Goal: Information Seeking & Learning: Learn about a topic

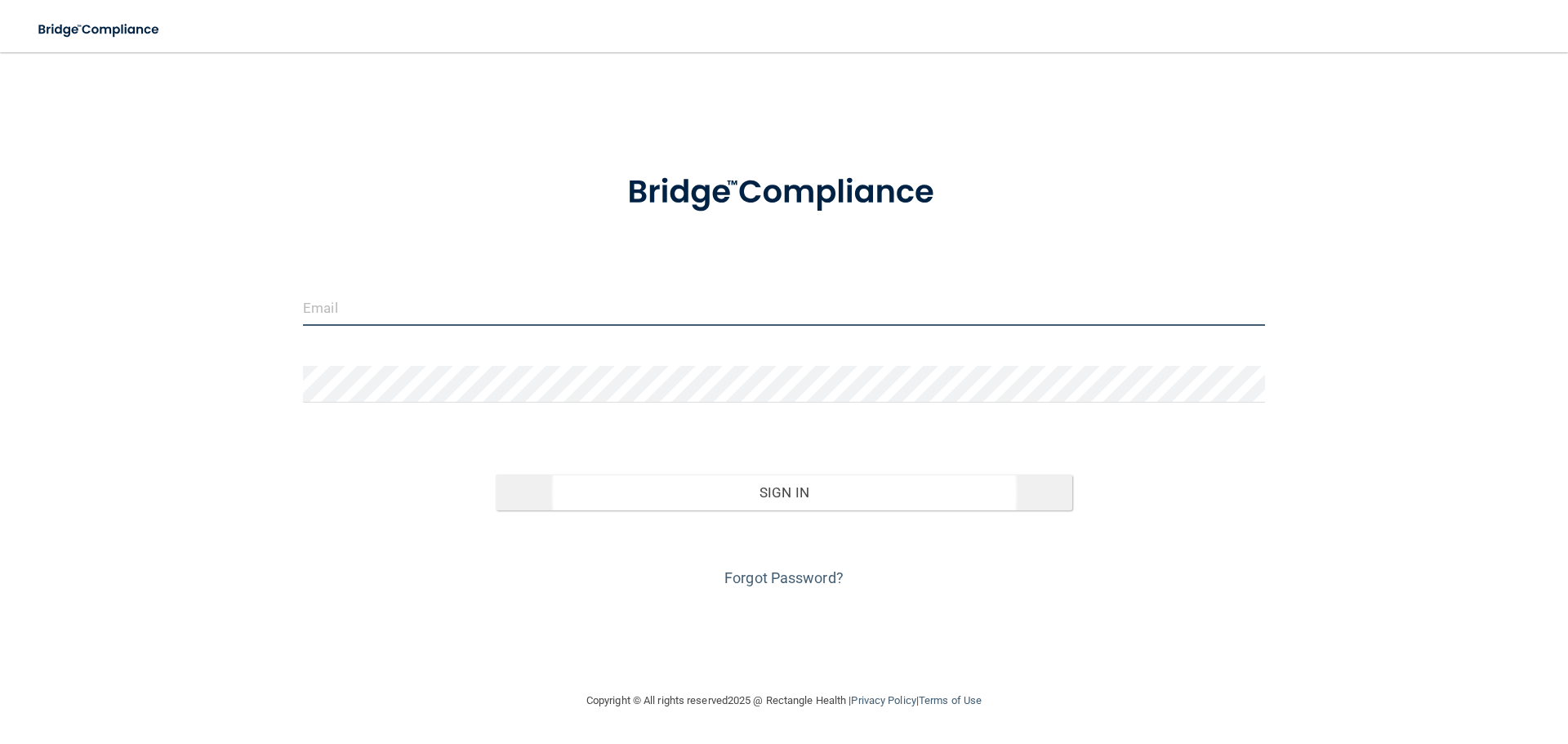
type input "[EMAIL_ADDRESS][DOMAIN_NAME]"
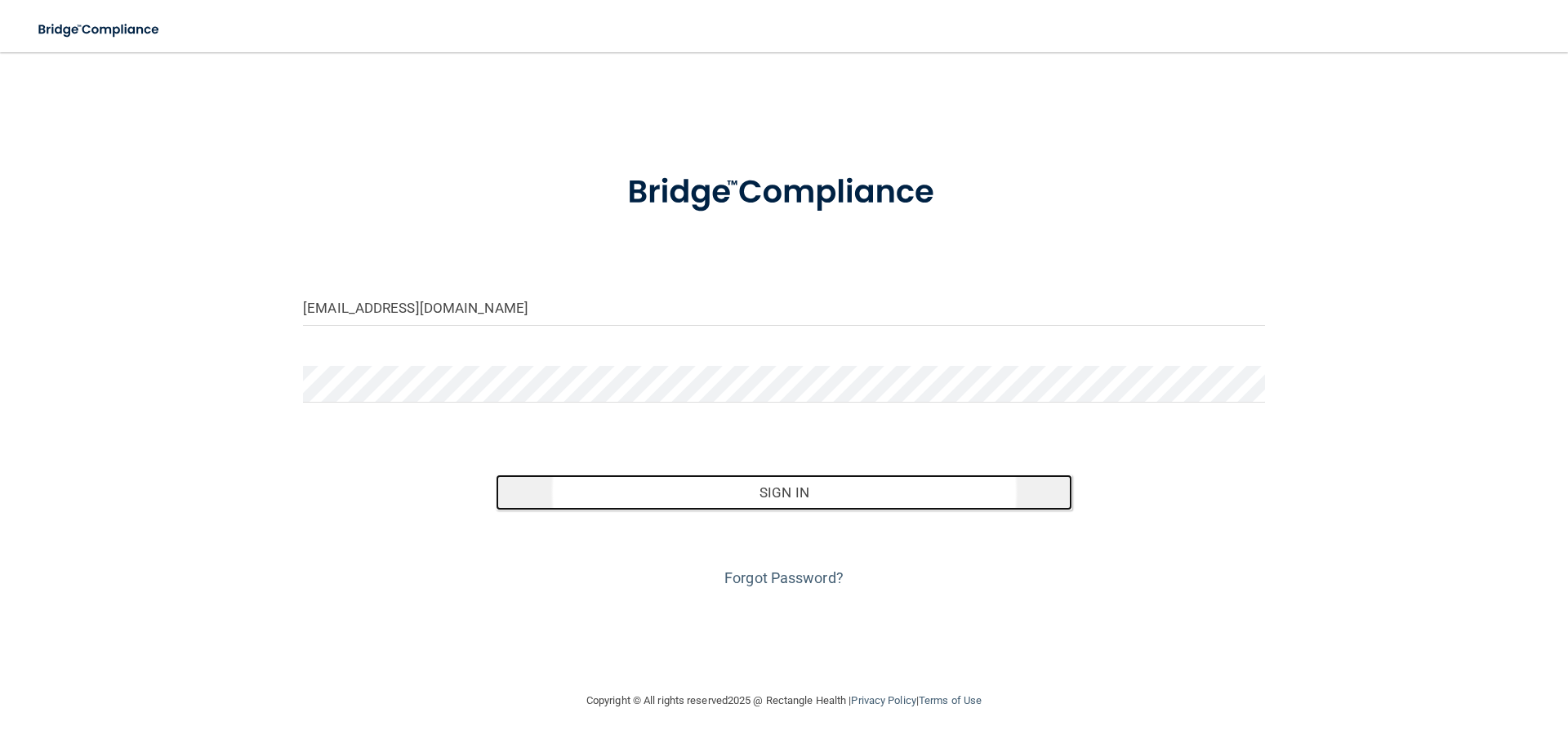
click at [738, 481] on button "Sign In" at bounding box center [784, 493] width 577 height 36
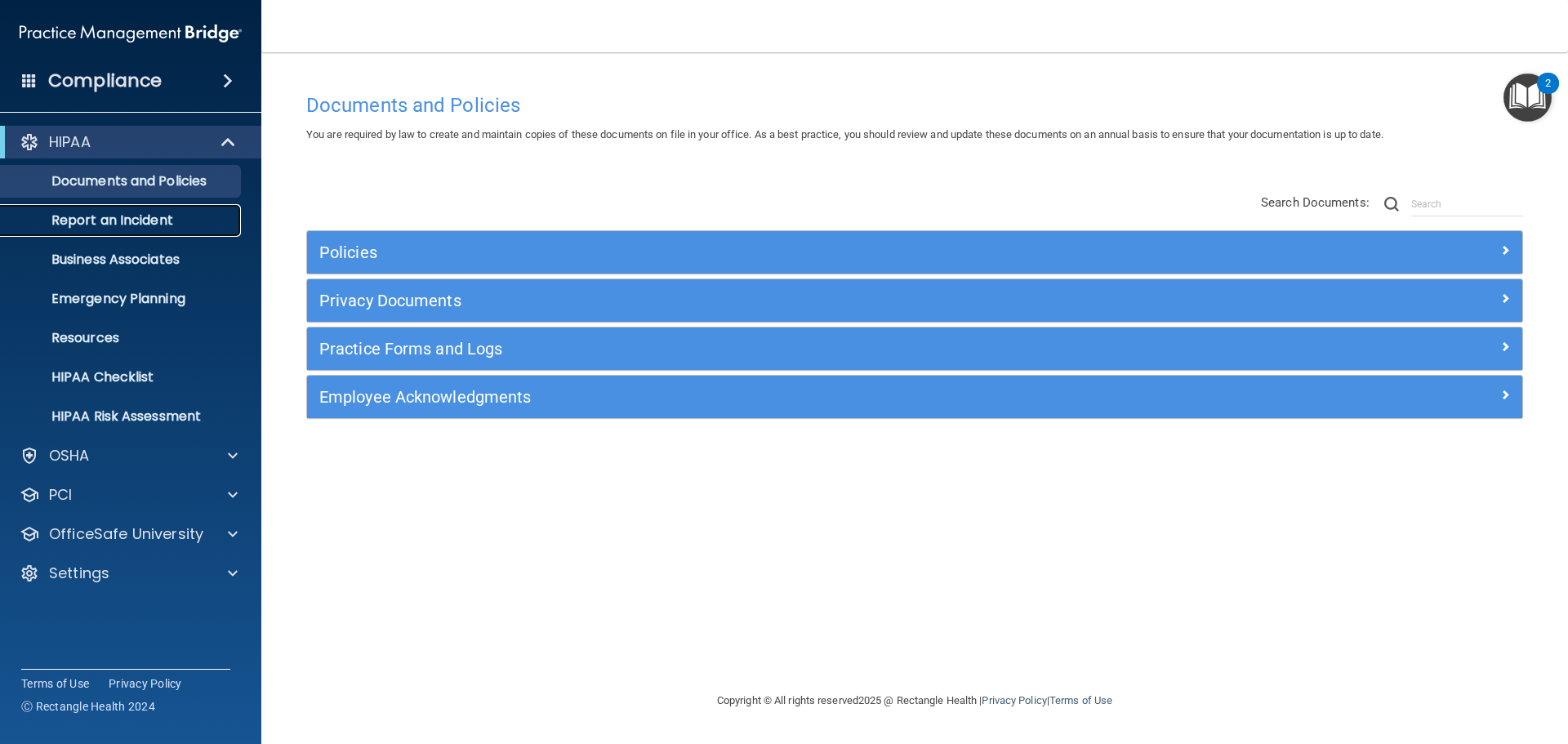
click at [89, 209] on link "Report an Incident" at bounding box center [112, 221] width 257 height 33
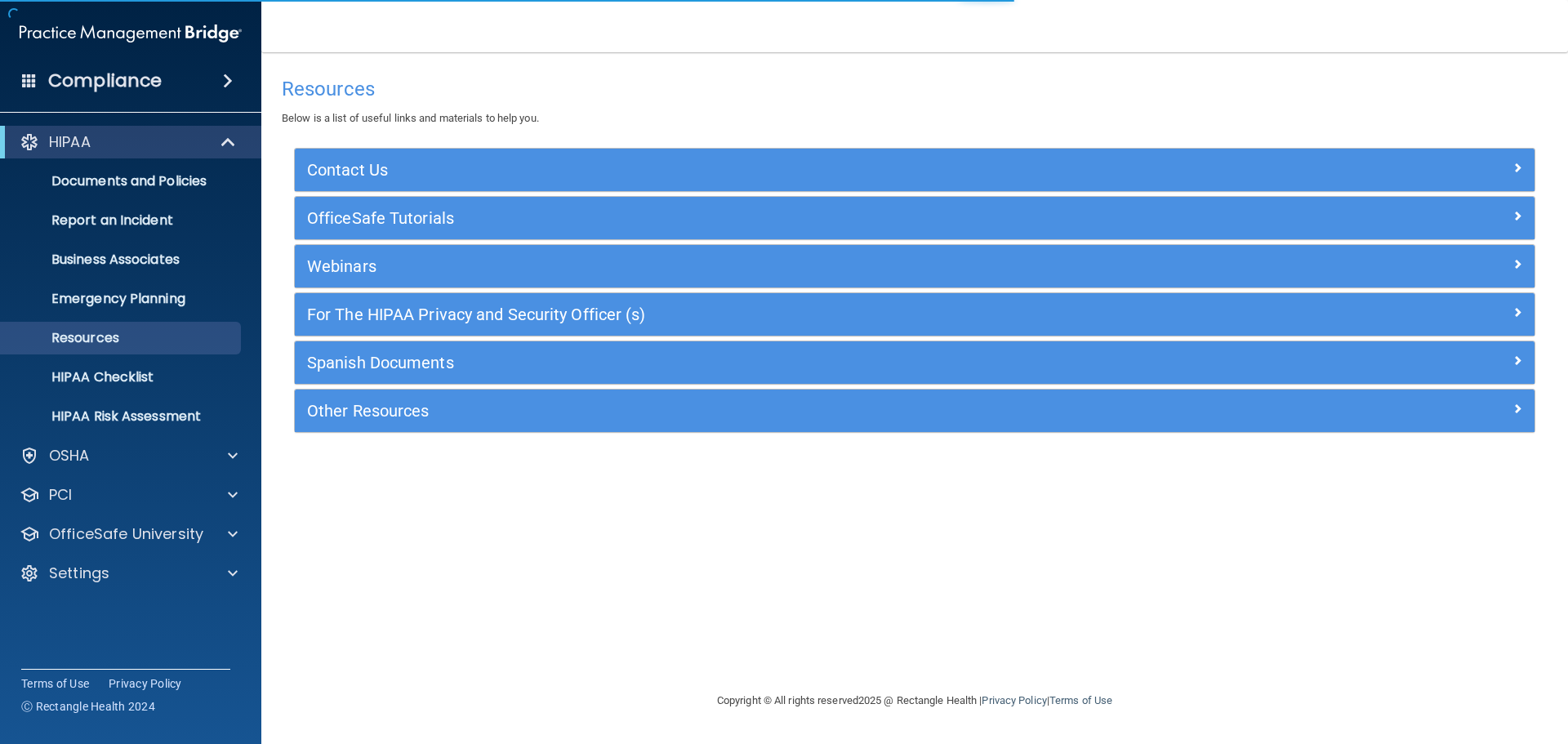
click at [408, 573] on div "Resources Below is a list of useful links and materials to help you. Contact Us…" at bounding box center [914, 372] width 1241 height 606
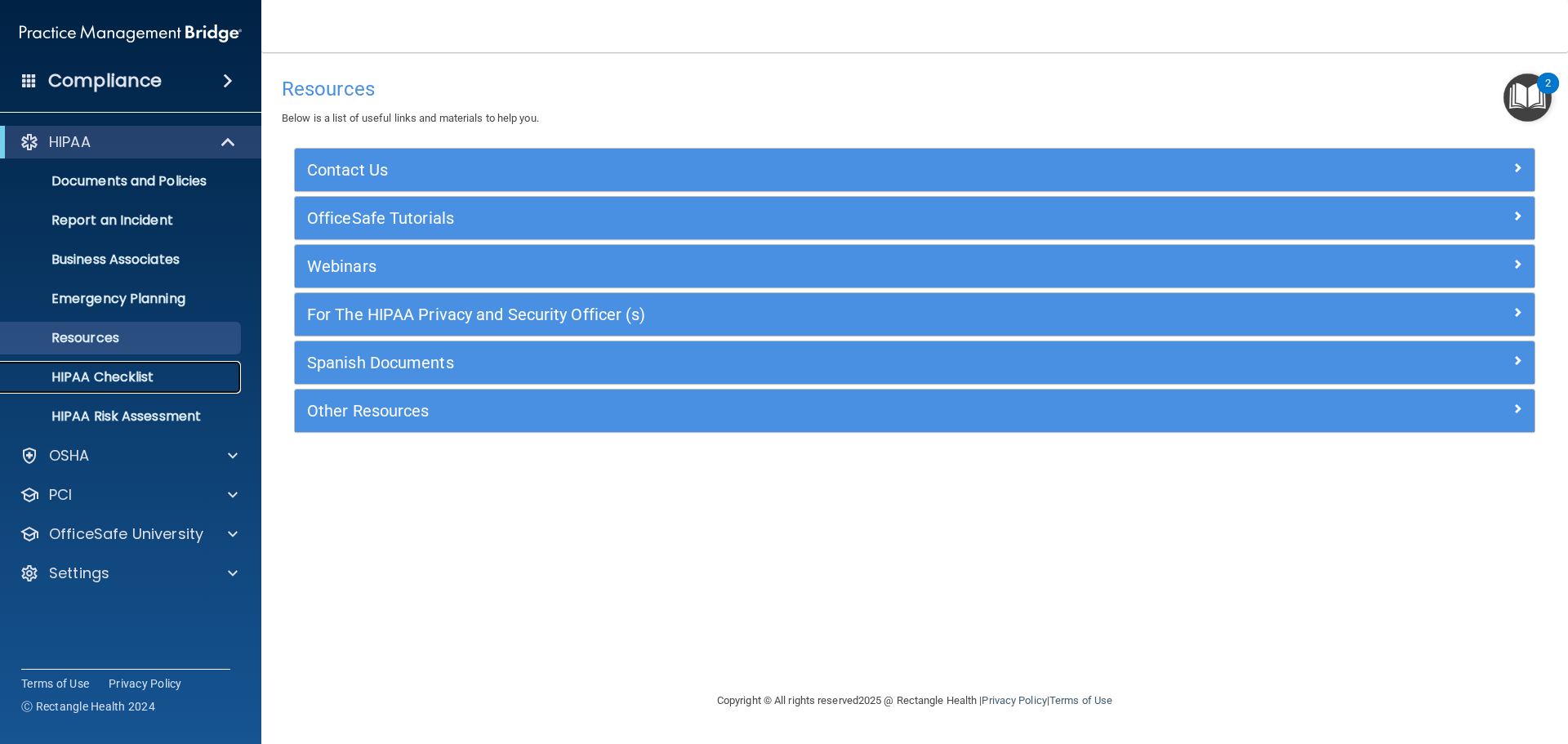
click at [140, 378] on p "HIPAA Checklist" at bounding box center [123, 378] width 223 height 16
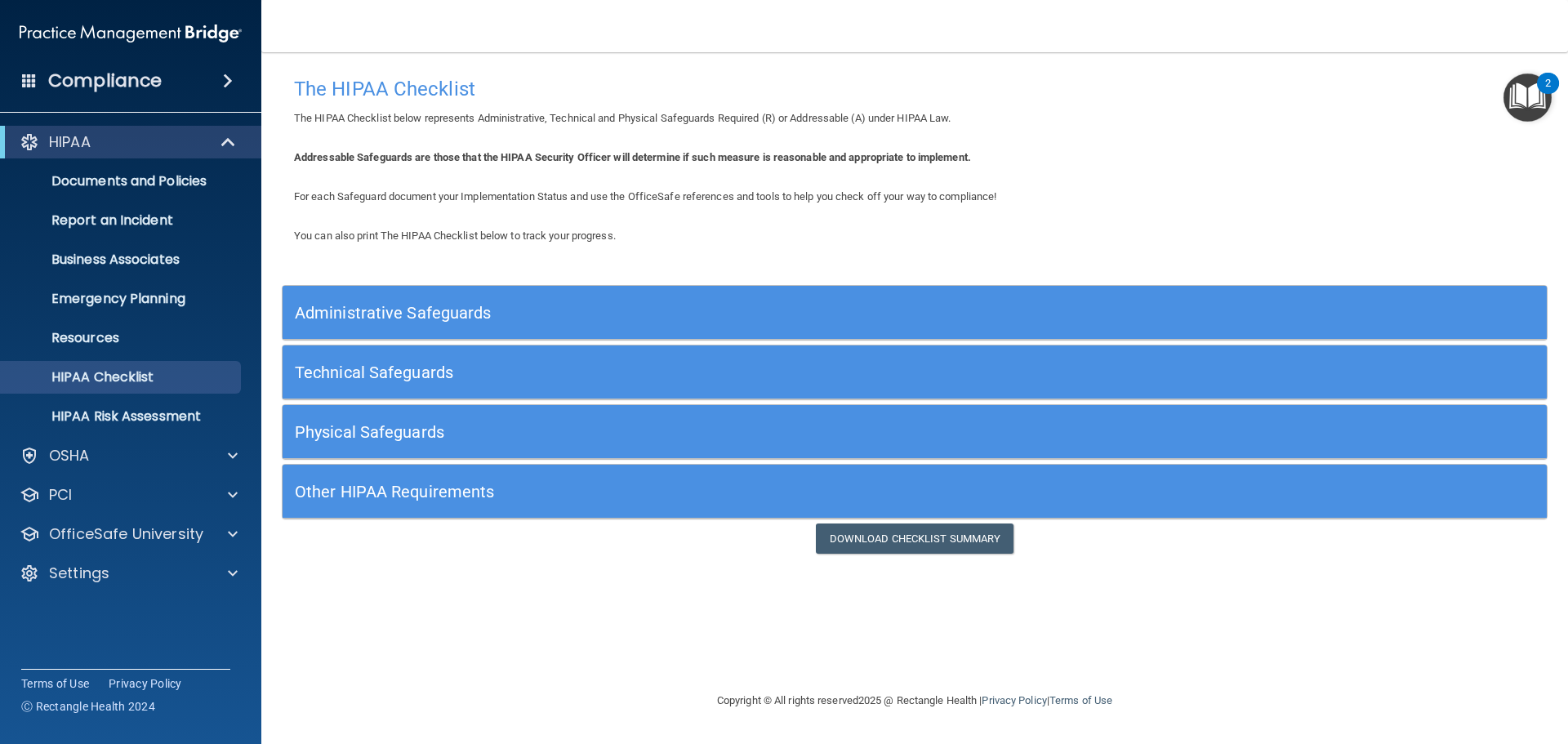
click at [464, 600] on div "The HIPAA Checklist The HIPAA Checklist below represents Administrative, Techni…" at bounding box center [914, 372] width 1241 height 606
click at [98, 402] on link "HIPAA Risk Assessment" at bounding box center [112, 417] width 257 height 33
click at [108, 413] on p "HIPAA Risk Assessment" at bounding box center [123, 417] width 223 height 16
